Goal: Information Seeking & Learning: Check status

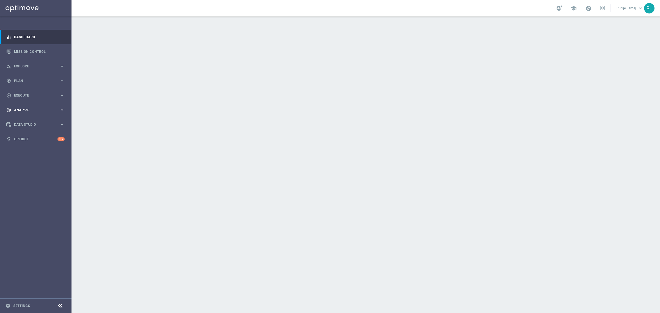
click at [50, 113] on div "track_changes Analyze keyboard_arrow_right" at bounding box center [35, 110] width 71 height 15
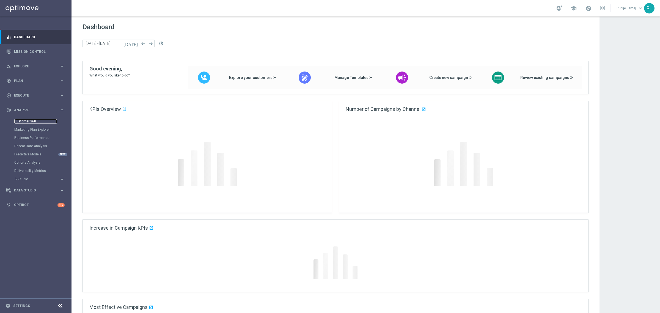
click at [35, 121] on link "Customer 360" at bounding box center [35, 121] width 43 height 4
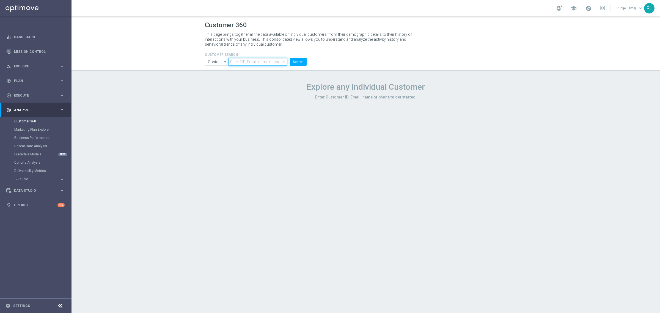
click at [233, 64] on input "text" at bounding box center [258, 62] width 59 height 8
paste input "6751815"
click at [296, 62] on button "Search" at bounding box center [298, 62] width 17 height 8
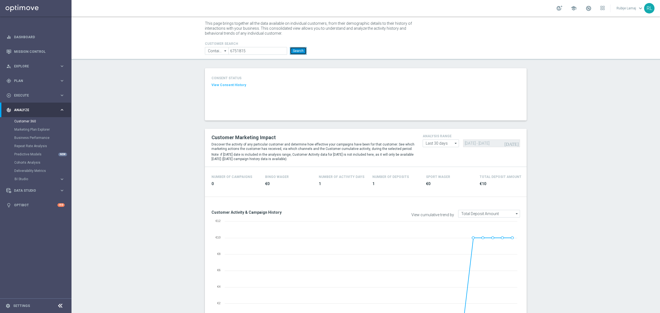
scroll to position [3, 0]
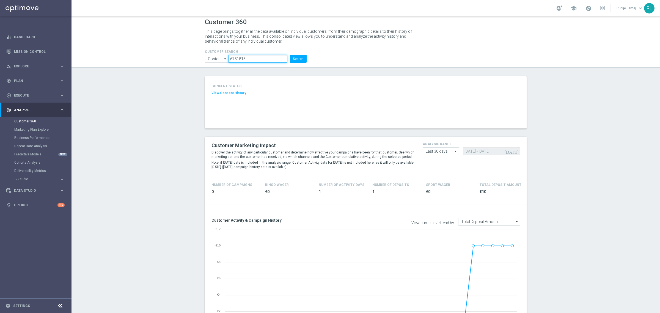
drag, startPoint x: 237, startPoint y: 57, endPoint x: 217, endPoint y: 54, distance: 19.9
click at [216, 55] on ul "Contains Contains arrow_drop_down Show Selected 0 of NaN Contains Equals" at bounding box center [256, 59] width 105 height 8
paste input "49"
click at [300, 61] on button "Search" at bounding box center [298, 59] width 17 height 8
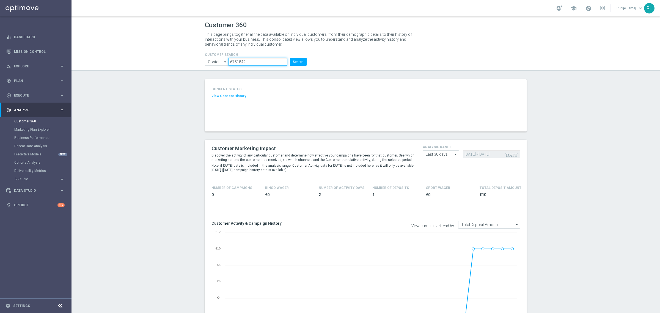
drag, startPoint x: 248, startPoint y: 61, endPoint x: 246, endPoint y: 58, distance: 3.6
click at [215, 59] on ul "Contains Contains arrow_drop_down Show Selected 0 of NaN Contains Equals" at bounding box center [256, 62] width 105 height 8
paste input "82"
click at [295, 65] on button "Search" at bounding box center [298, 62] width 17 height 8
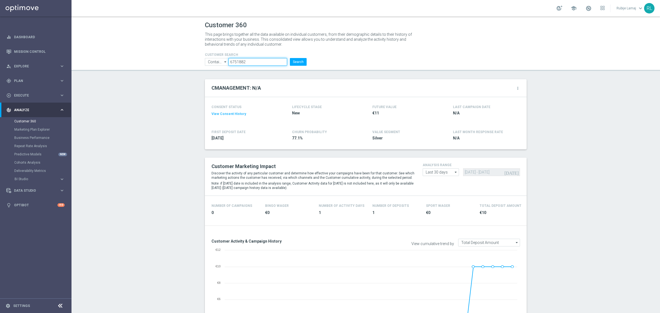
drag, startPoint x: 248, startPoint y: 62, endPoint x: 213, endPoint y: 68, distance: 35.5
click at [215, 61] on ul "Contains Contains arrow_drop_down Show Selected 0 of NaN Contains Equals" at bounding box center [256, 62] width 105 height 8
paste input "34046"
click at [292, 61] on button "Search" at bounding box center [298, 62] width 17 height 8
drag, startPoint x: 246, startPoint y: 61, endPoint x: 218, endPoint y: 59, distance: 27.6
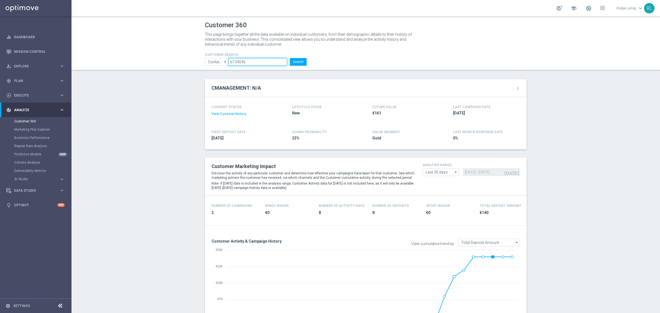
click at [217, 59] on ul "Contains Contains arrow_drop_down Show Selected 0 of NaN Contains Equals" at bounding box center [256, 62] width 105 height 8
paste input "42047"
click at [298, 61] on button "Search" at bounding box center [298, 62] width 17 height 8
drag, startPoint x: 245, startPoint y: 62, endPoint x: 206, endPoint y: 58, distance: 39.3
click at [206, 58] on ul "Contains Contains arrow_drop_down Show Selected 0 of NaN Contains Equals" at bounding box center [256, 62] width 105 height 8
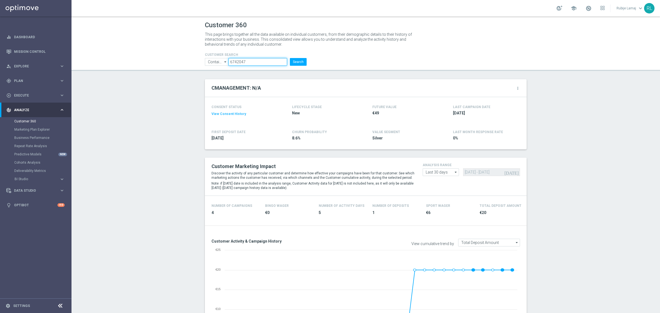
paste input "03394"
click at [296, 60] on button "Search" at bounding box center [298, 62] width 17 height 8
drag, startPoint x: 249, startPoint y: 62, endPoint x: 217, endPoint y: 57, distance: 32.3
click at [217, 57] on form "CUSTOMER SEARCH Contains Contains arrow_drop_down Show Selected 0 of NaN Contai…" at bounding box center [256, 59] width 102 height 13
paste input "51882"
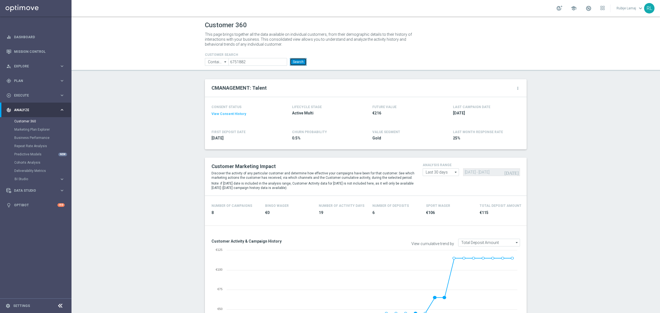
click at [292, 62] on button "Search" at bounding box center [298, 62] width 17 height 8
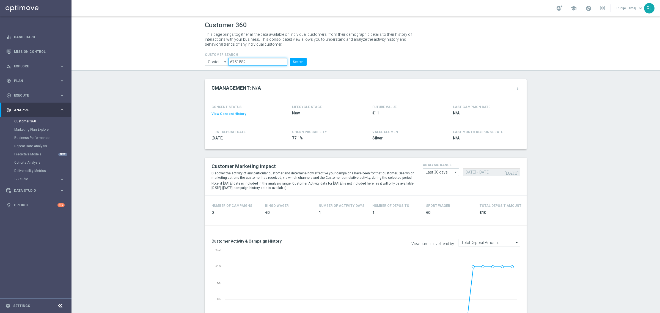
drag, startPoint x: 245, startPoint y: 61, endPoint x: 218, endPoint y: 61, distance: 27.0
click at [218, 61] on ul "Contains Contains arrow_drop_down Show Selected 0 of NaN Contains Equals" at bounding box center [256, 62] width 105 height 8
paste input "15"
click at [290, 62] on button "Search" at bounding box center [298, 62] width 17 height 8
drag, startPoint x: 247, startPoint y: 60, endPoint x: 278, endPoint y: 64, distance: 31.0
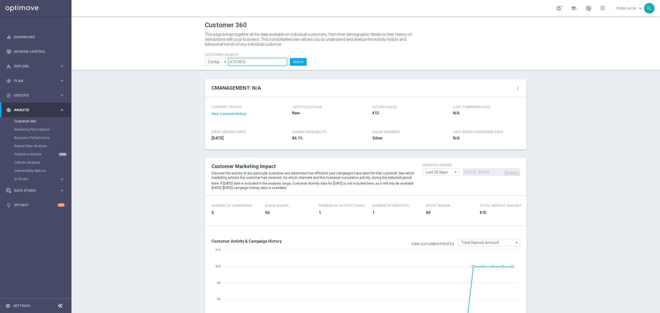
click at [205, 60] on ul "Contains Contains arrow_drop_down Show Selected 0 of NaN Contains Equals" at bounding box center [256, 62] width 105 height 8
paste input "2349"
type input "6752349"
click at [295, 64] on button "Search" at bounding box center [298, 62] width 17 height 8
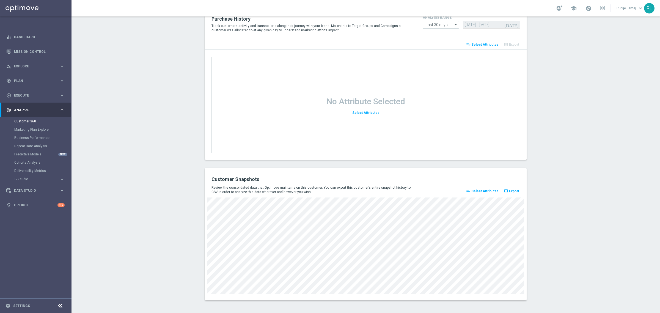
scroll to position [552, 0]
